Goal: Information Seeking & Learning: Learn about a topic

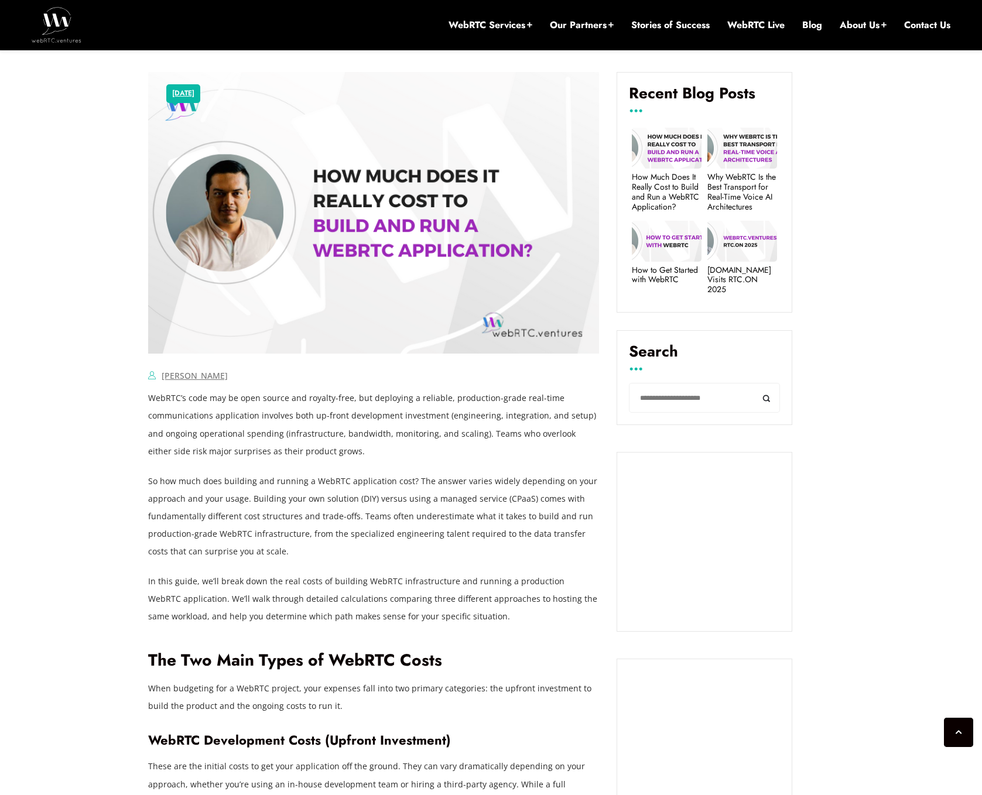
scroll to position [698, 0]
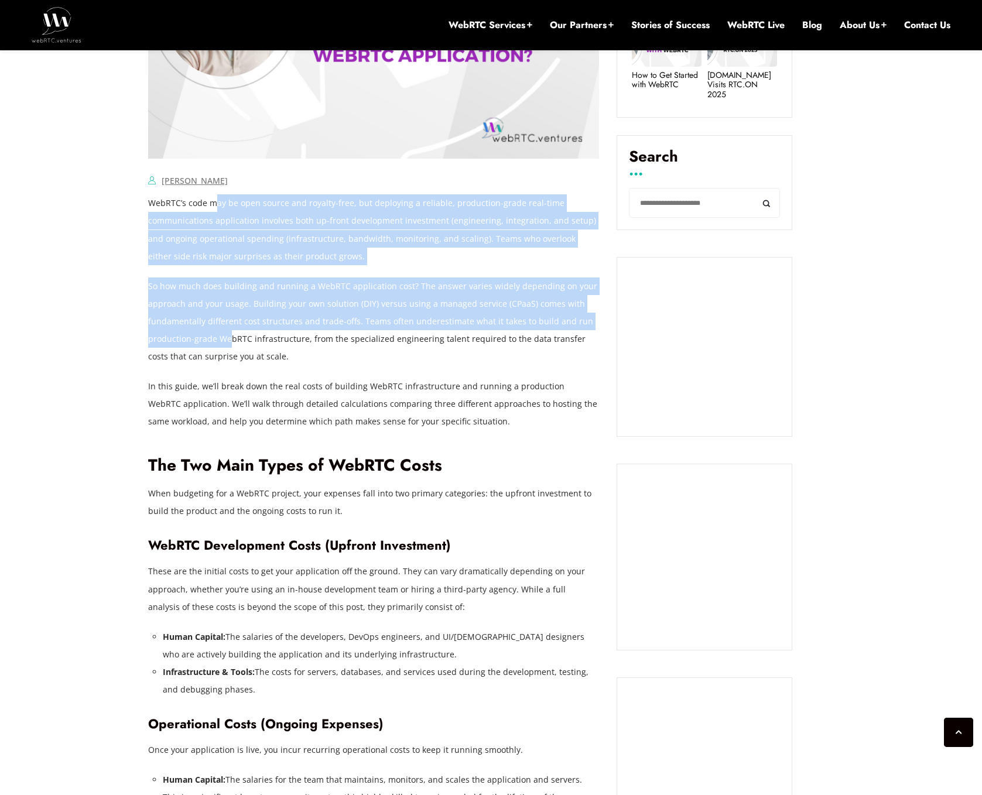
drag, startPoint x: 252, startPoint y: 207, endPoint x: 230, endPoint y: 335, distance: 130.7
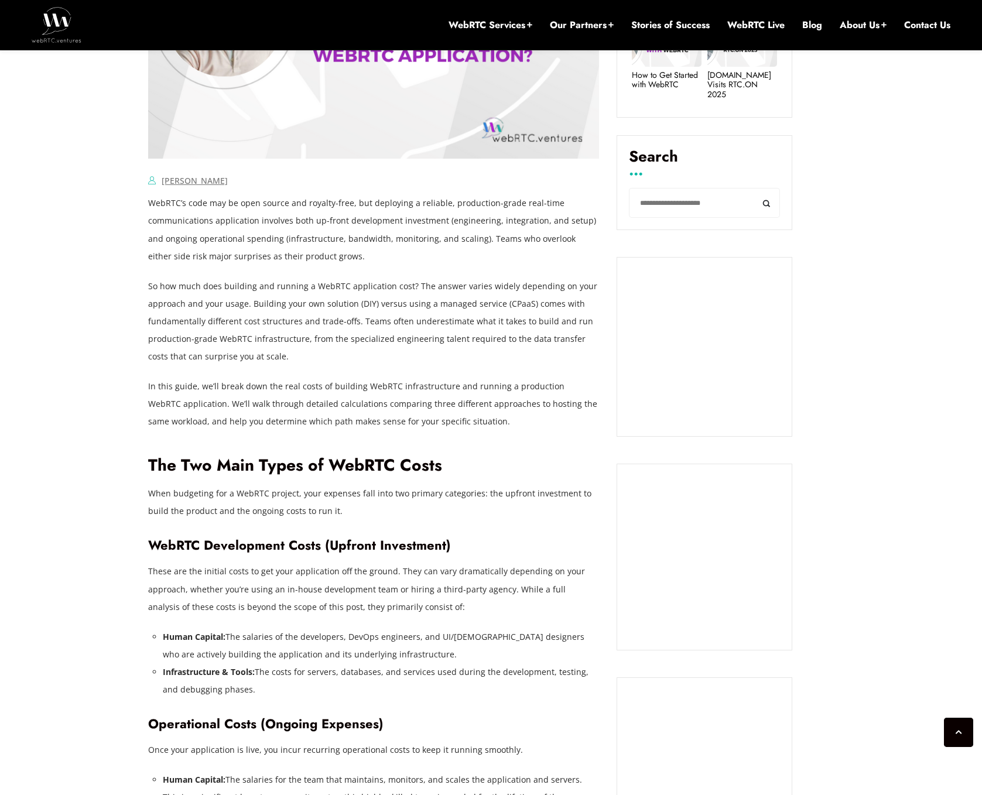
click at [236, 333] on p "So how much does building and running a WebRTC application cost? The answer var…" at bounding box center [373, 321] width 451 height 88
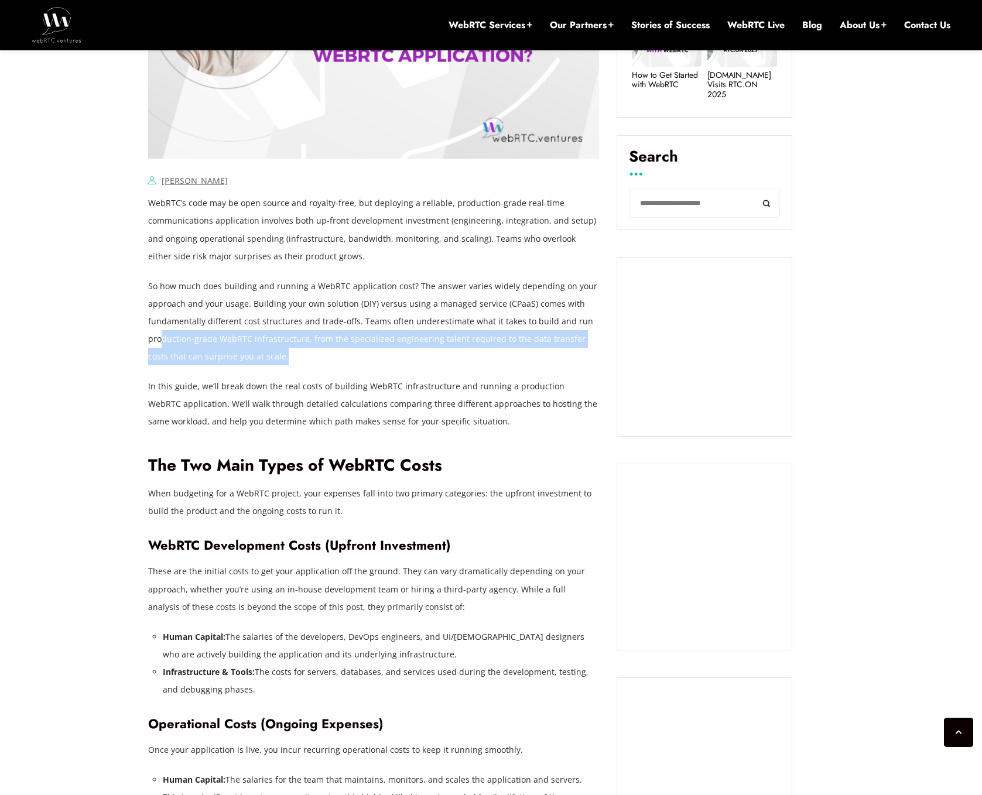
drag, startPoint x: 165, startPoint y: 339, endPoint x: 271, endPoint y: 354, distance: 107.6
click at [271, 354] on p "So how much does building and running a WebRTC application cost? The answer var…" at bounding box center [373, 321] width 451 height 88
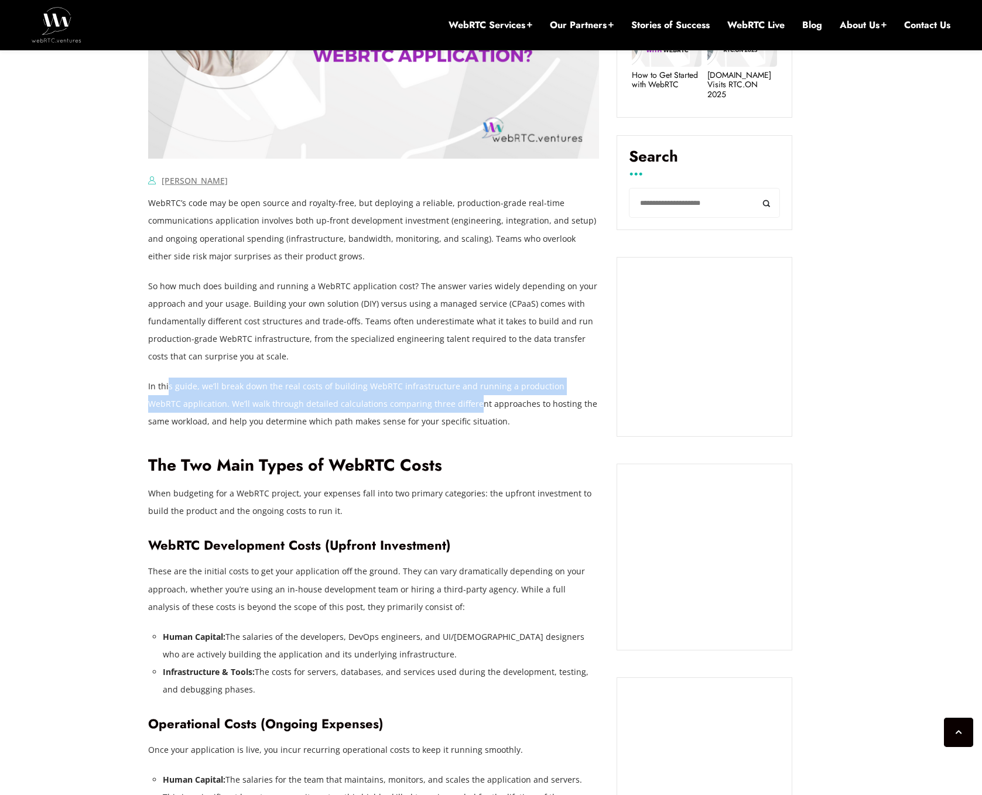
drag, startPoint x: 194, startPoint y: 386, endPoint x: 436, endPoint y: 405, distance: 241.9
click at [436, 405] on p "In this guide, we’ll break down the real costs of building WebRTC infrastructur…" at bounding box center [373, 404] width 451 height 53
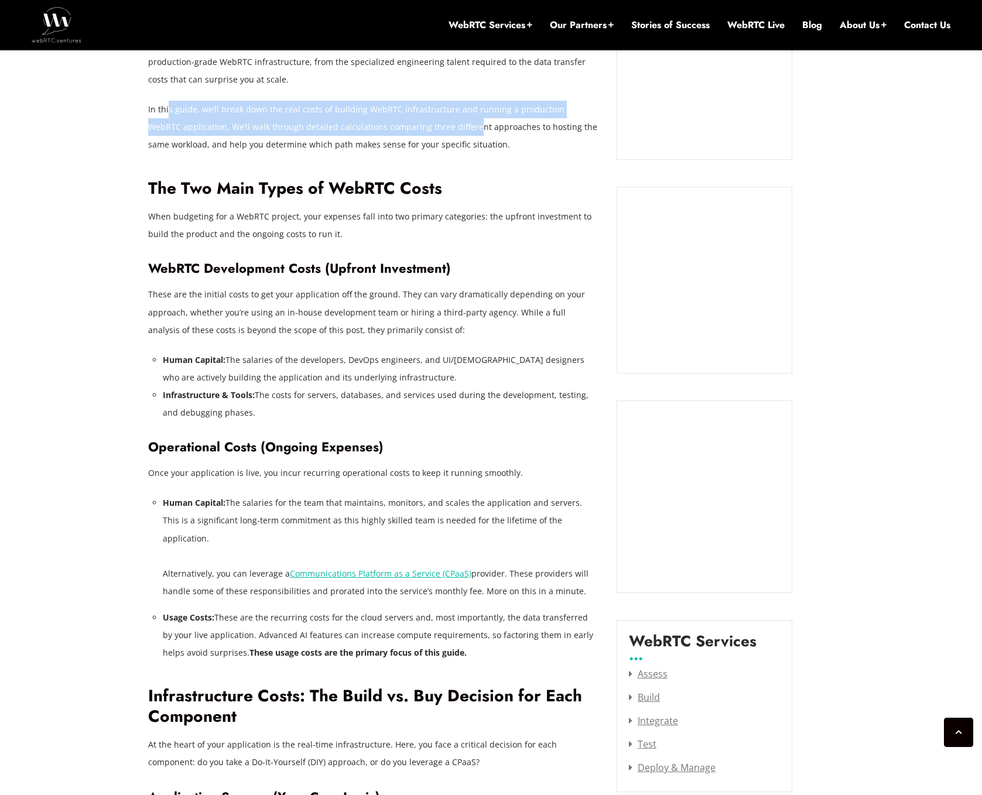
scroll to position [992, 0]
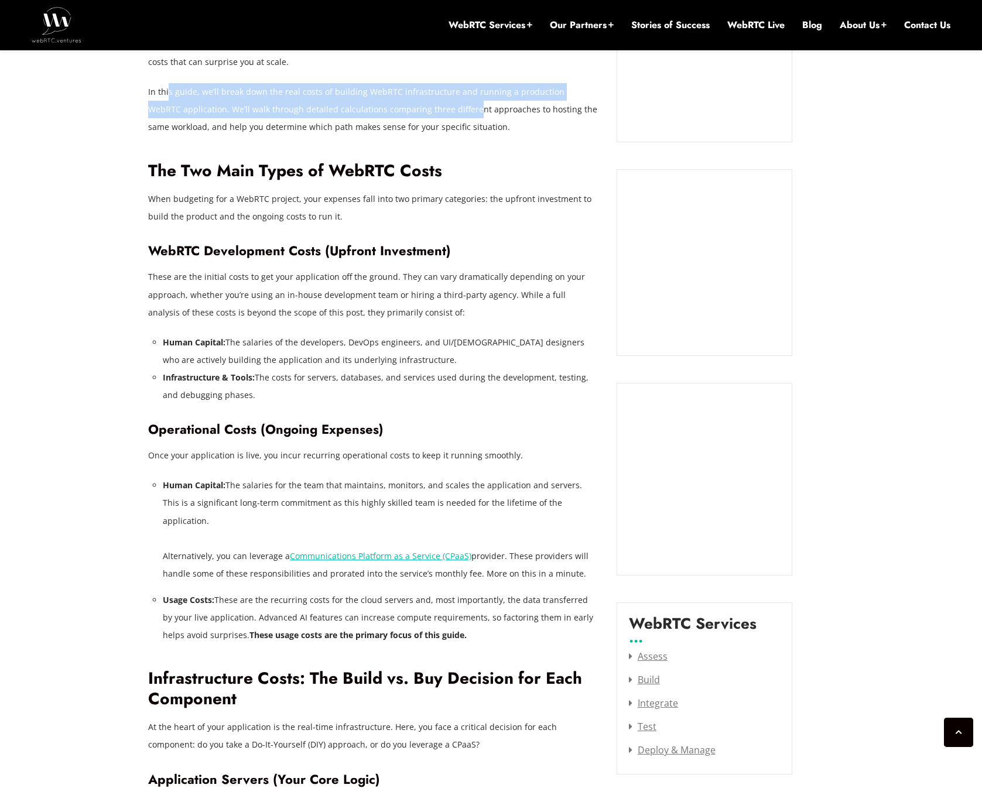
drag, startPoint x: 171, startPoint y: 278, endPoint x: 288, endPoint y: 393, distance: 163.9
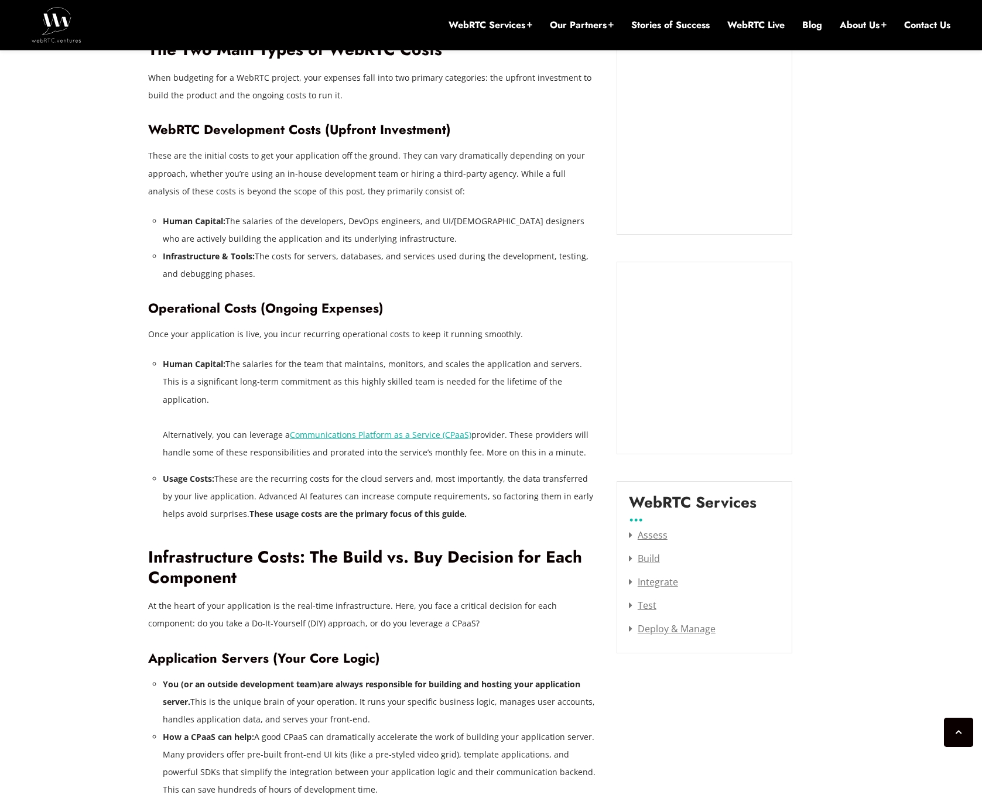
scroll to position [1166, 0]
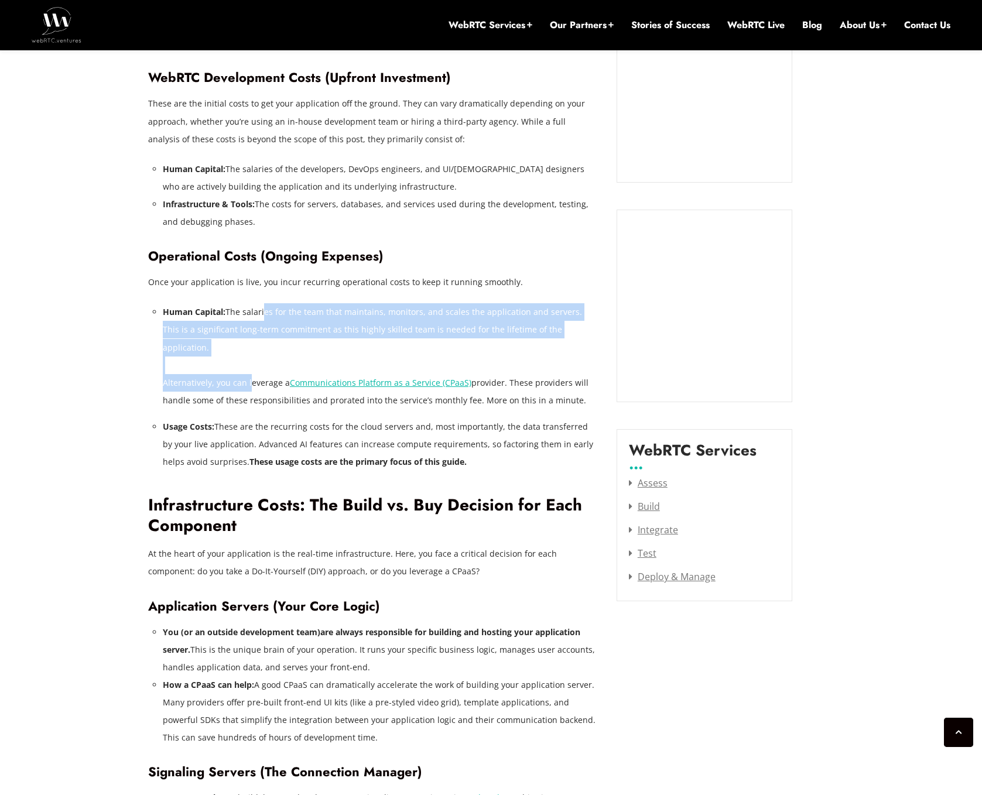
drag, startPoint x: 268, startPoint y: 314, endPoint x: 248, endPoint y: 369, distance: 58.0
click at [248, 369] on li "Human Capital: The salaries for the team that maintains, monitors, and scales t…" at bounding box center [381, 356] width 436 height 106
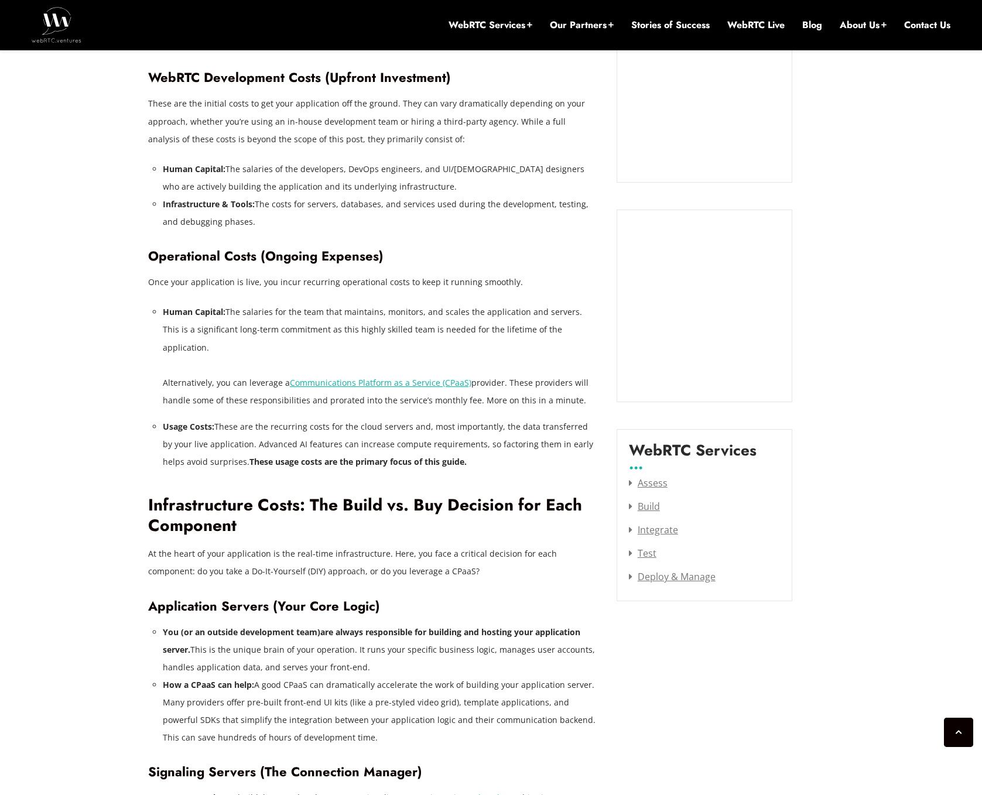
click at [274, 357] on li "Human Capital: The salaries for the team that maintains, monitors, and scales t…" at bounding box center [381, 356] width 436 height 106
drag, startPoint x: 170, startPoint y: 385, endPoint x: 495, endPoint y: 389, distance: 324.9
click at [495, 389] on li "Human Capital: The salaries for the team that maintains, monitors, and scales t…" at bounding box center [381, 356] width 436 height 106
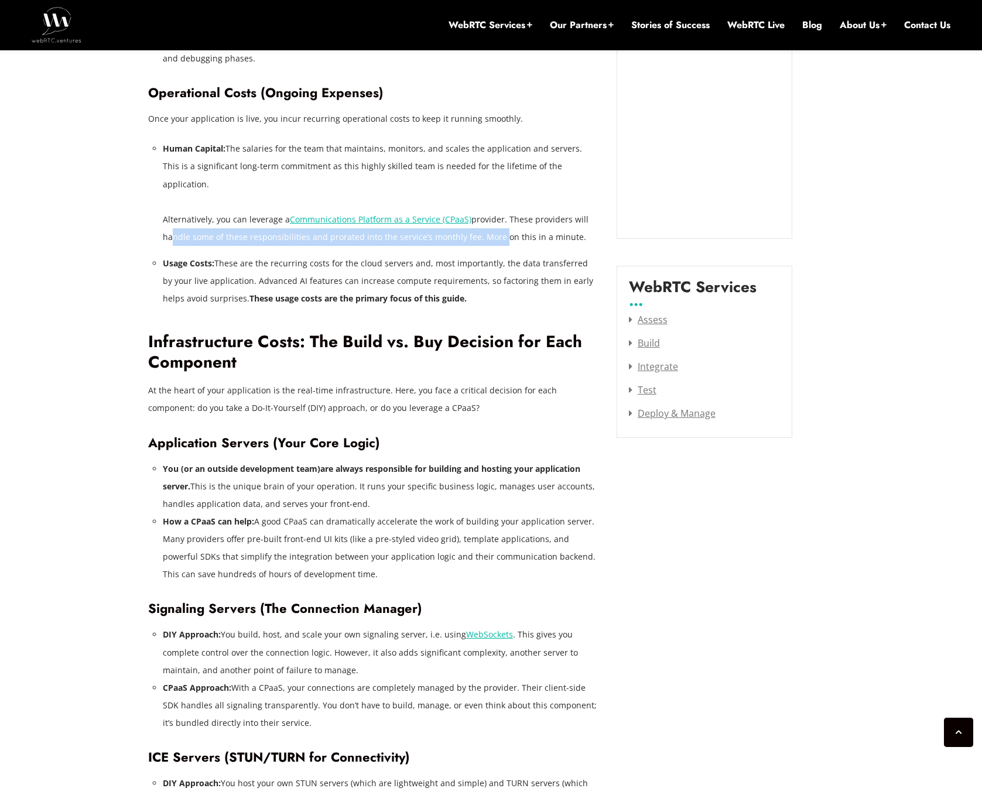
scroll to position [1337, 0]
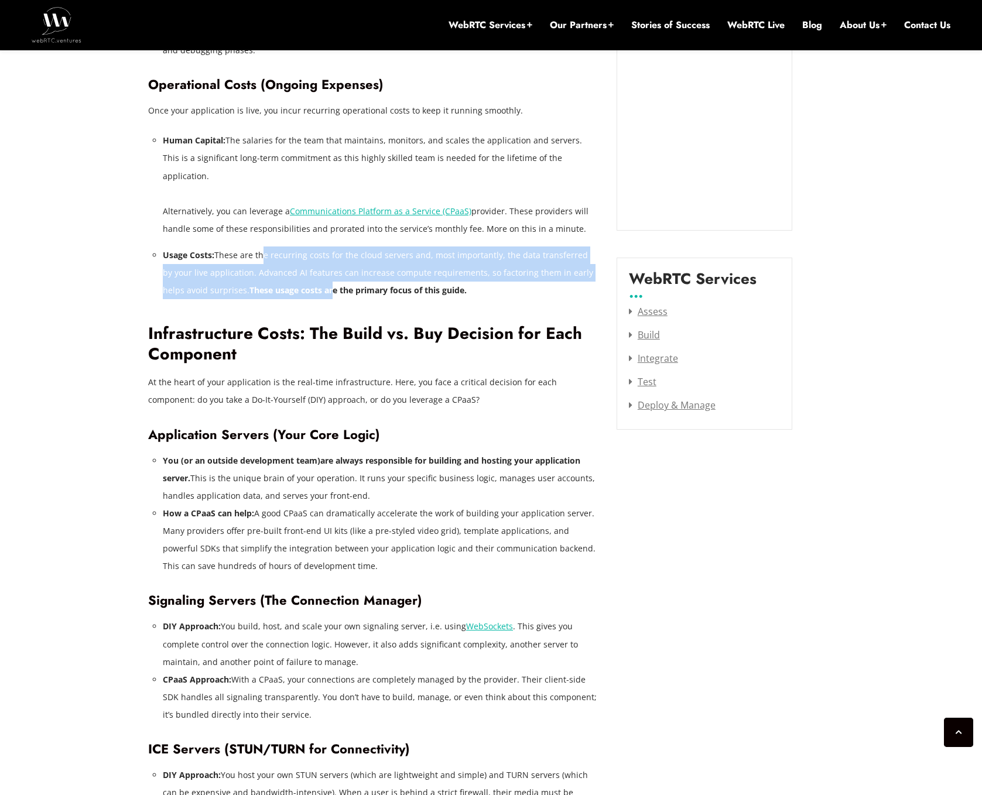
drag, startPoint x: 258, startPoint y: 240, endPoint x: 308, endPoint y: 272, distance: 59.0
click at [308, 272] on li "Usage Costs: These are the recurring costs for the cloud servers and, most impo…" at bounding box center [381, 272] width 436 height 53
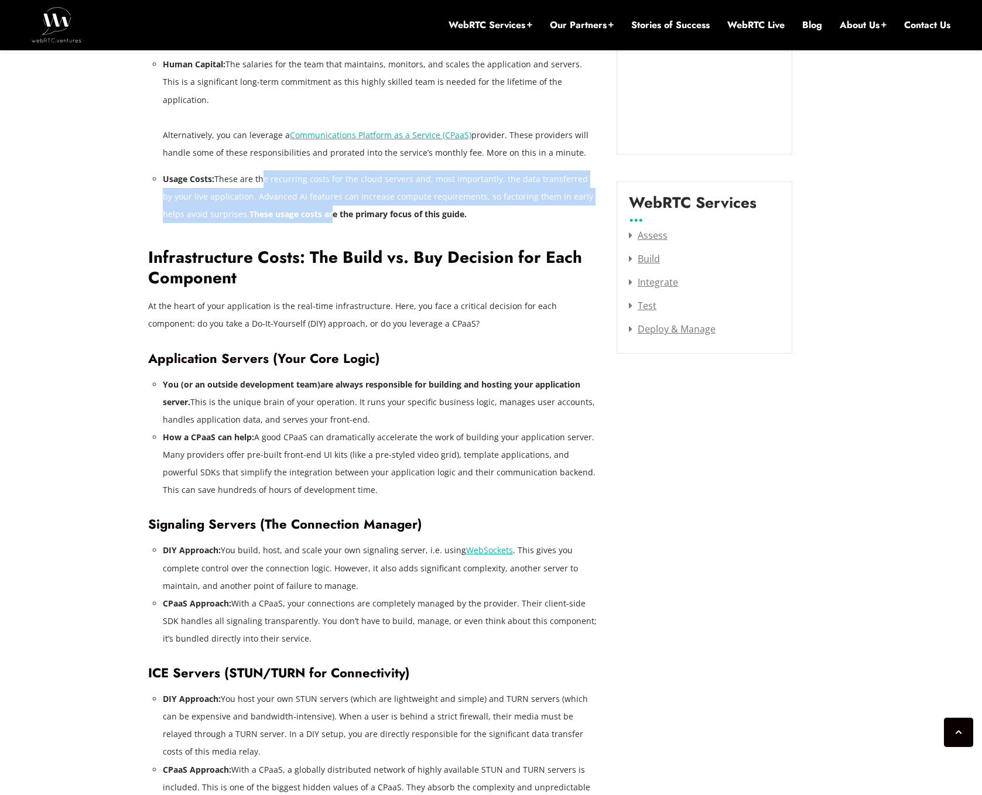
scroll to position [1410, 0]
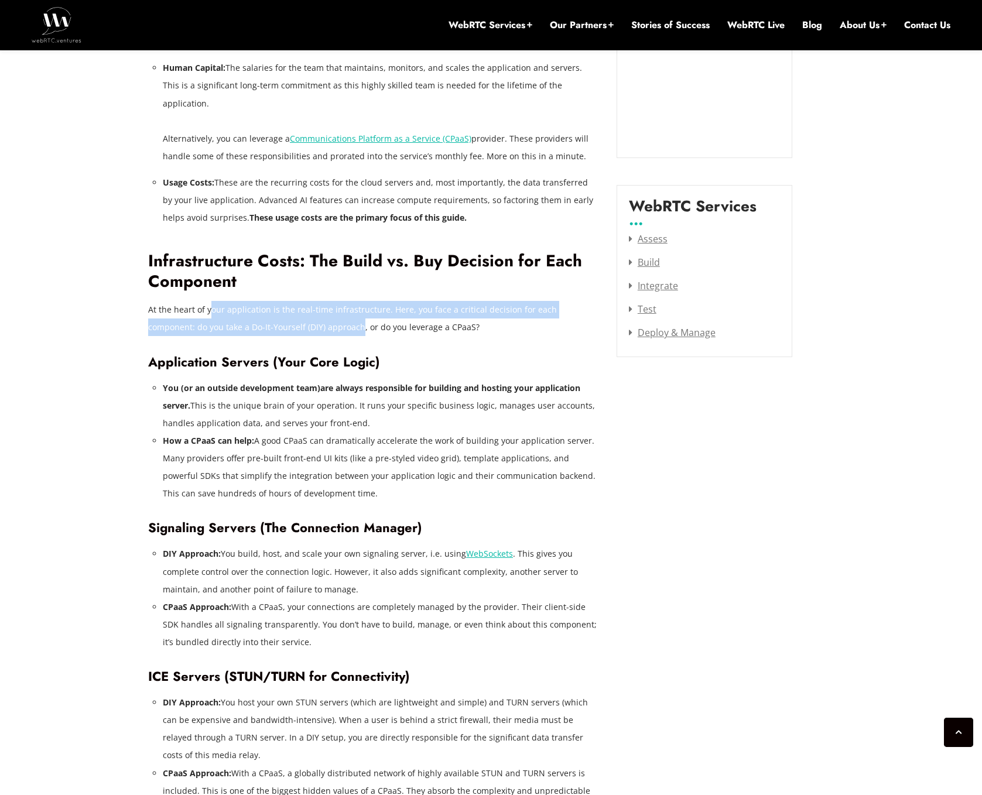
drag, startPoint x: 207, startPoint y: 294, endPoint x: 311, endPoint y: 310, distance: 105.4
click at [311, 310] on p "At the heart of your application is the real-time infrastructure. Here, you fac…" at bounding box center [373, 318] width 451 height 35
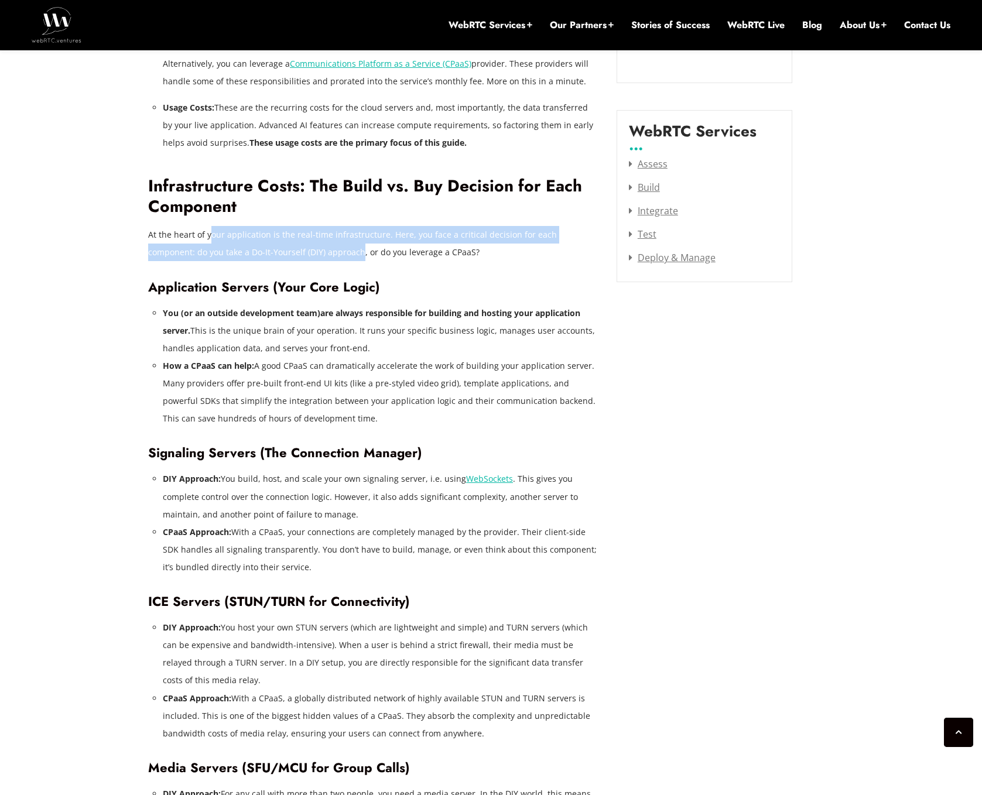
scroll to position [1495, 0]
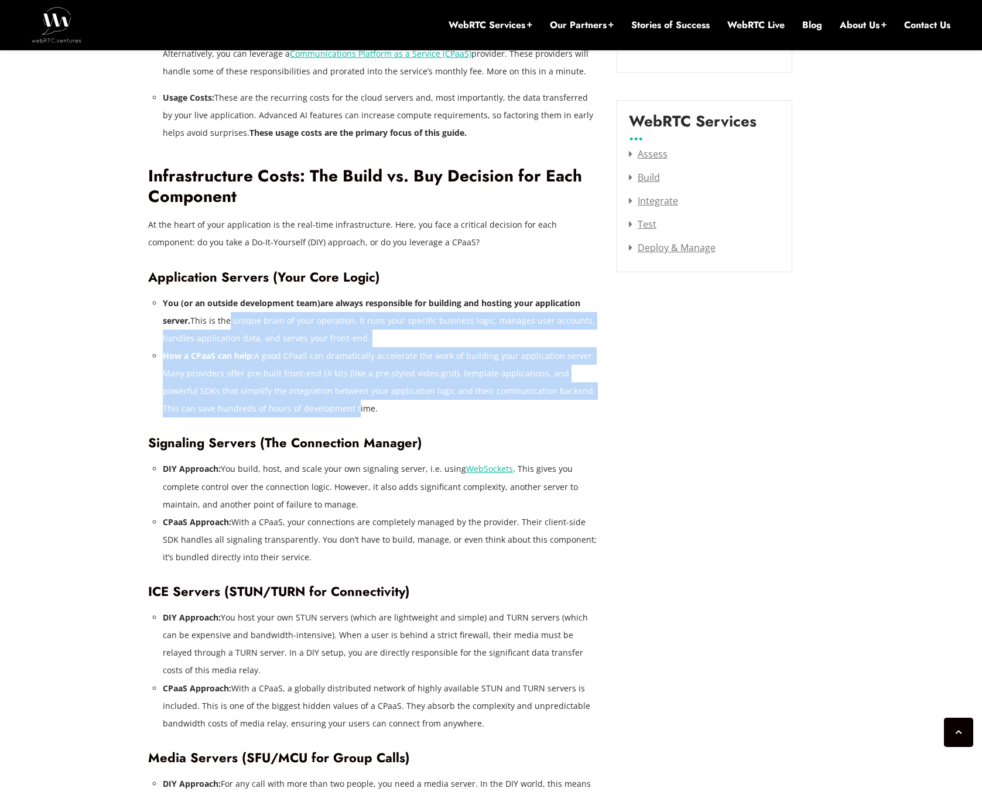
drag, startPoint x: 225, startPoint y: 304, endPoint x: 299, endPoint y: 389, distance: 112.1
click at [299, 389] on ul "You (or an outside development team) are always responsible for building and ho…" at bounding box center [381, 356] width 436 height 124
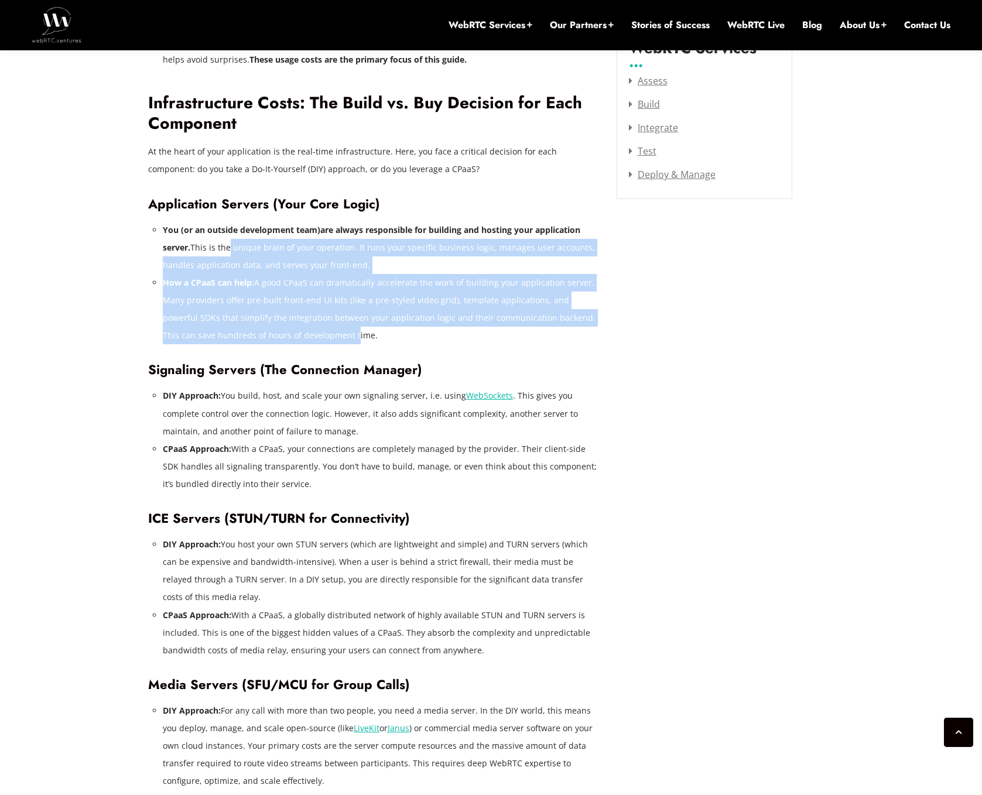
scroll to position [1577, 0]
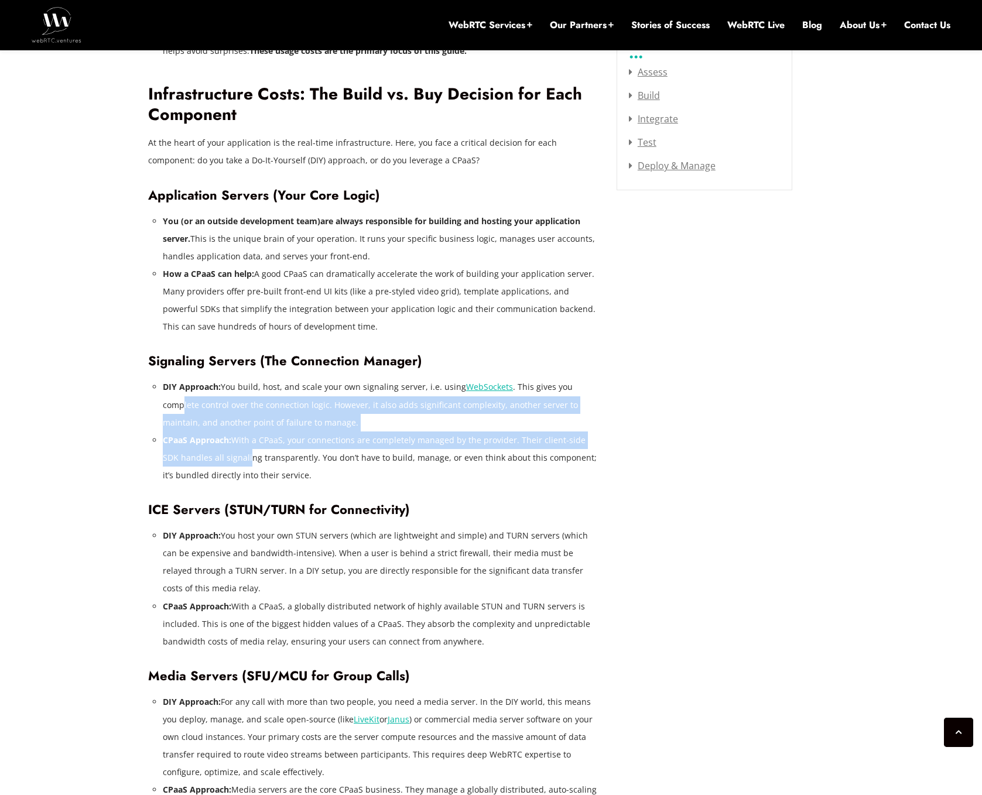
drag, startPoint x: 184, startPoint y: 388, endPoint x: 228, endPoint y: 438, distance: 67.2
click at [228, 438] on ul "DIY Approach: You build, host, and scale your own signaling server, i.e. using …" at bounding box center [381, 431] width 436 height 106
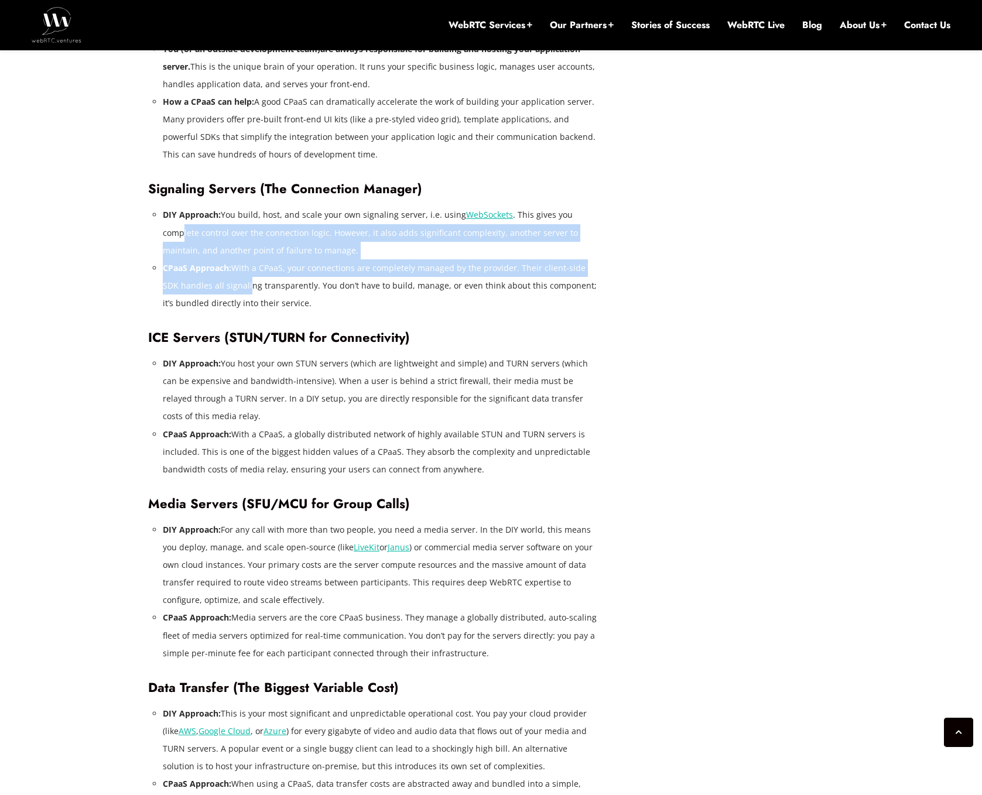
scroll to position [1784, 0]
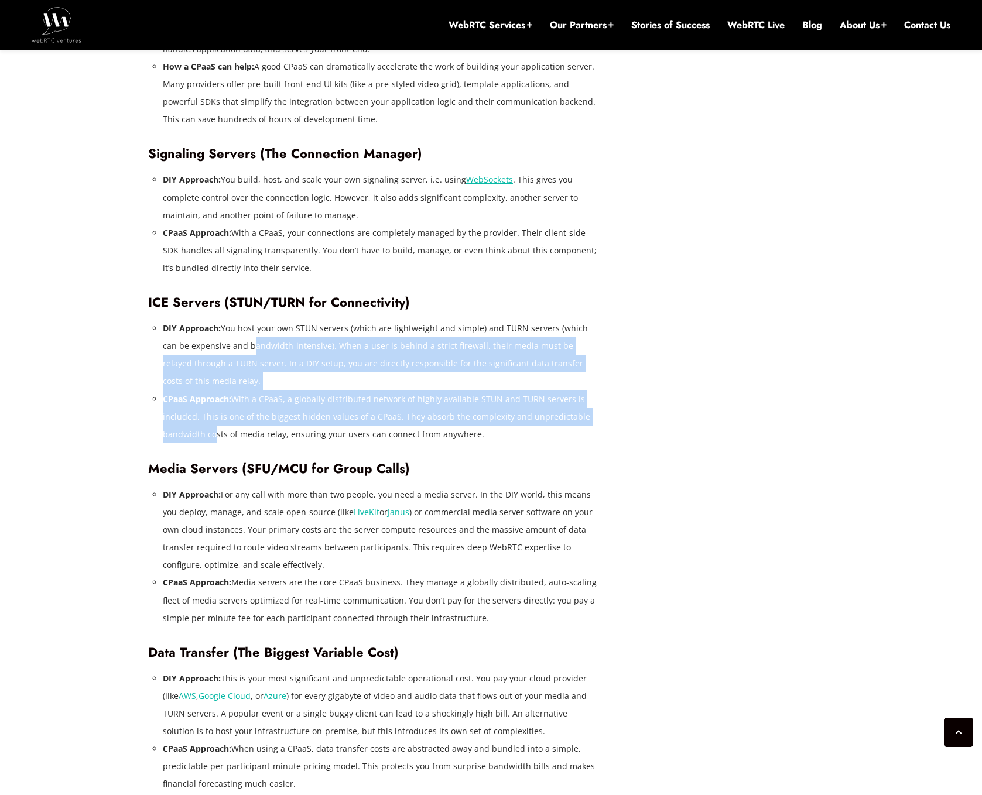
drag, startPoint x: 234, startPoint y: 331, endPoint x: 211, endPoint y: 417, distance: 89.0
click at [211, 417] on ul "DIY Approach: You host your own STUN servers (which are lightweight and simple)…" at bounding box center [381, 382] width 436 height 124
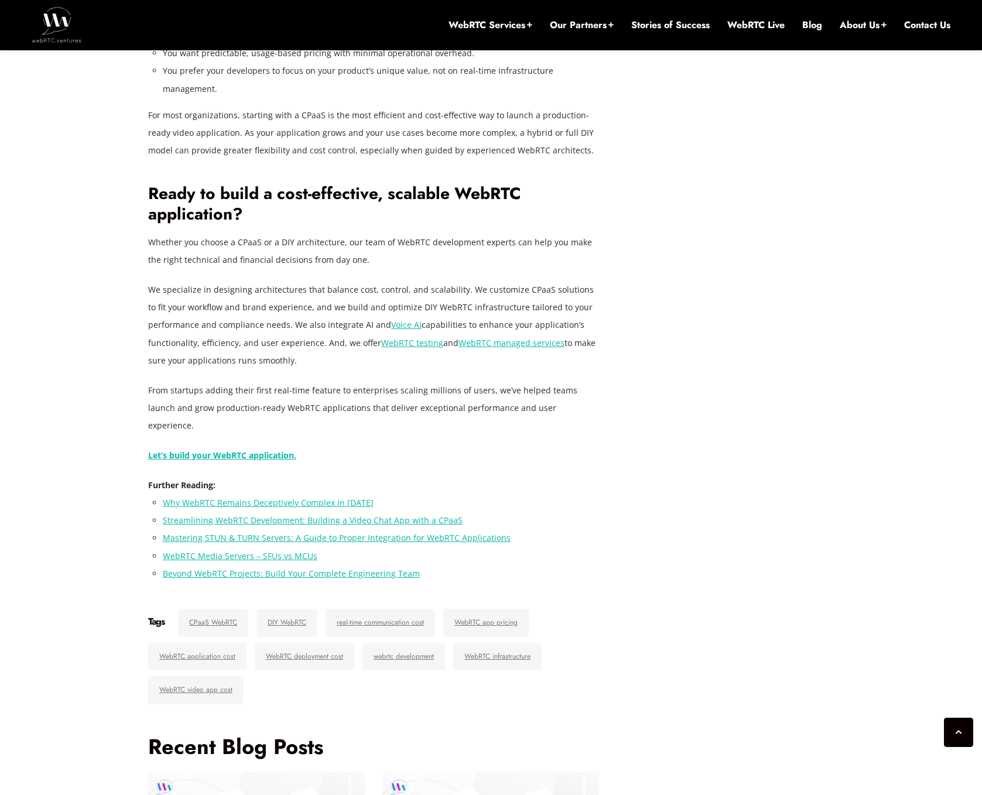
scroll to position [4312, 0]
